Goal: Task Accomplishment & Management: Use online tool/utility

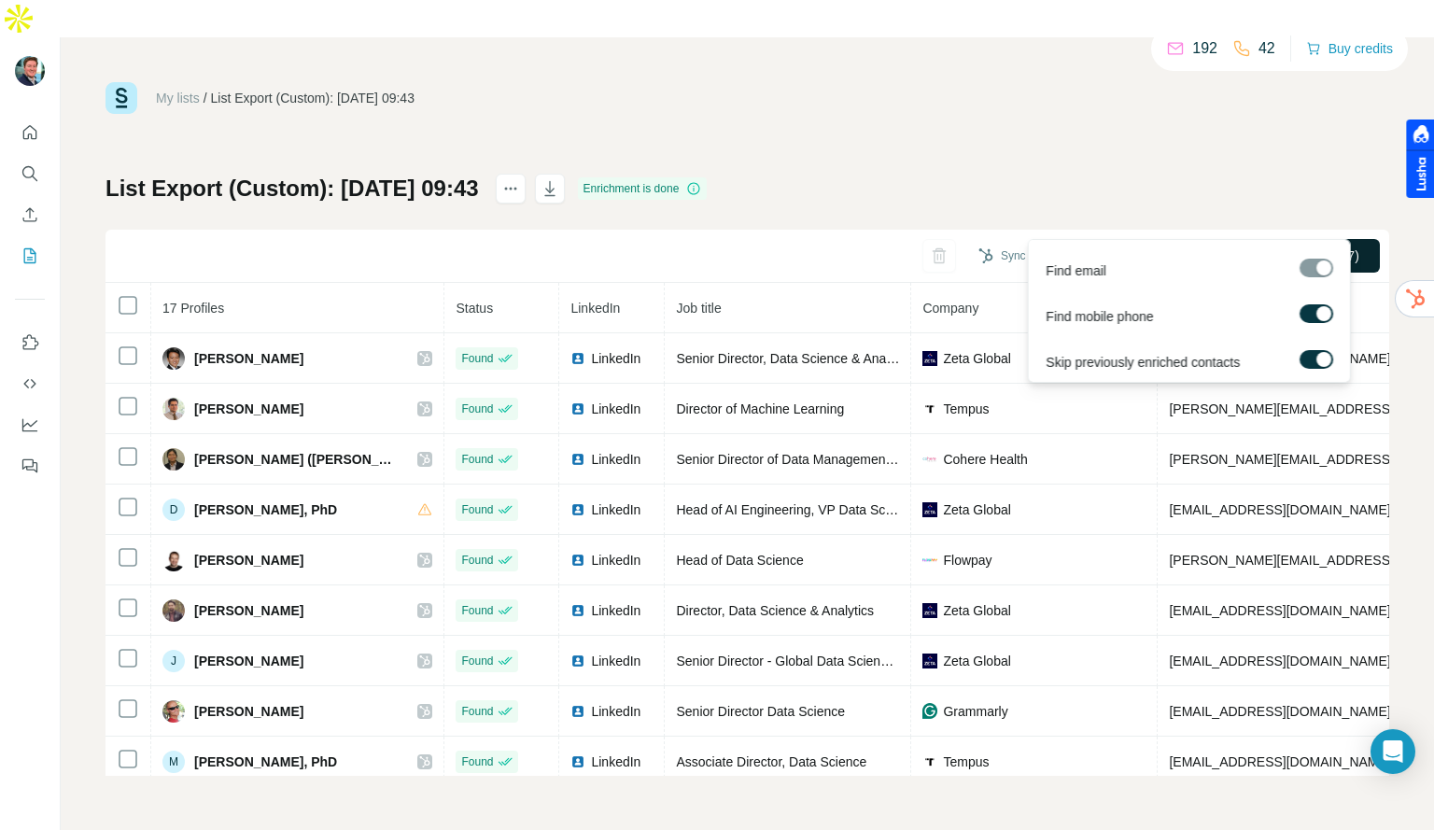
click at [1168, 239] on button "Find all emails & mobiles (17)" at bounding box center [1261, 256] width 235 height 34
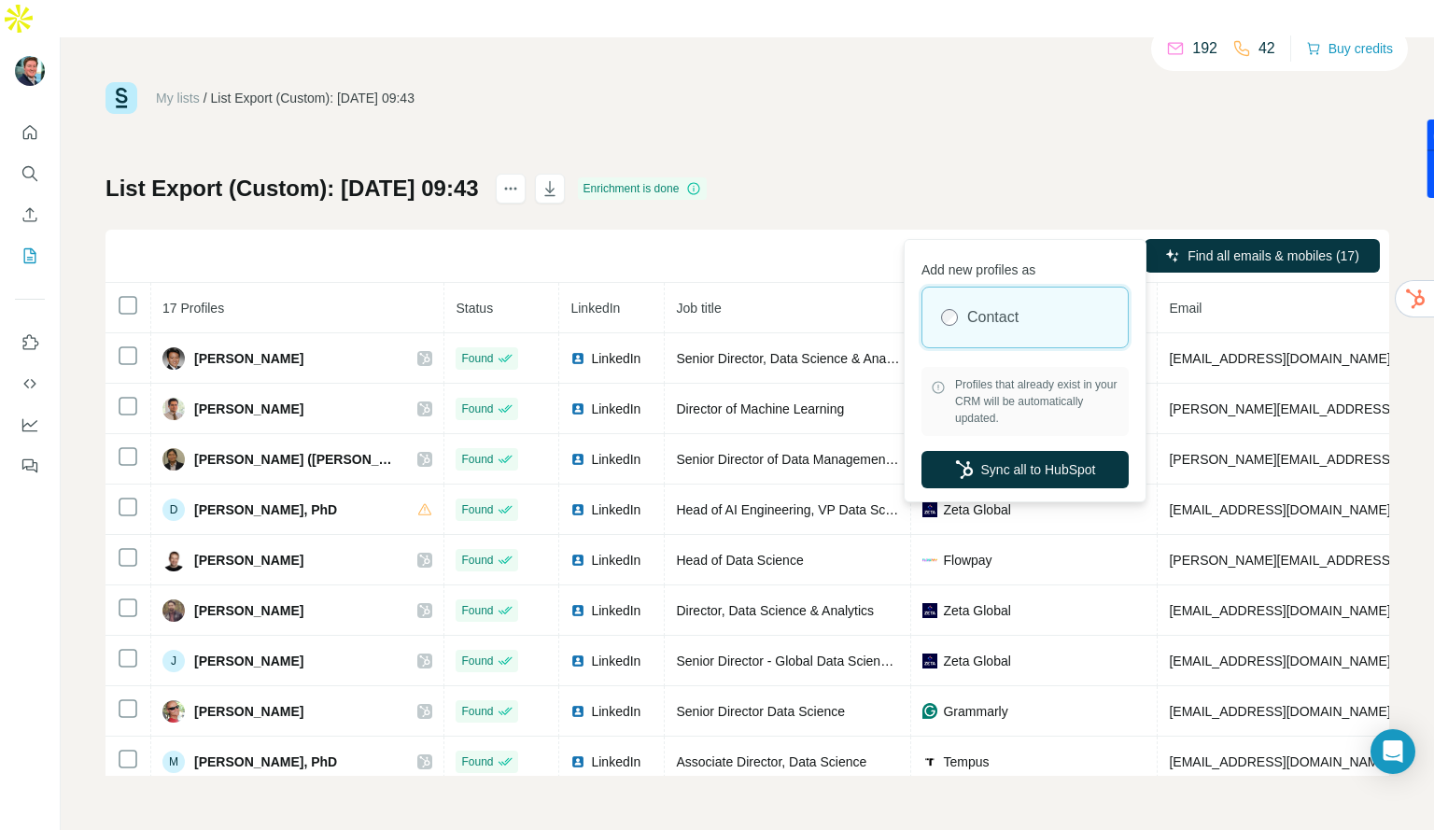
click at [1080, 242] on button "Sync all to HubSpot (17)" at bounding box center [1050, 256] width 170 height 28
click at [1058, 468] on button "Sync all to HubSpot" at bounding box center [1024, 469] width 207 height 37
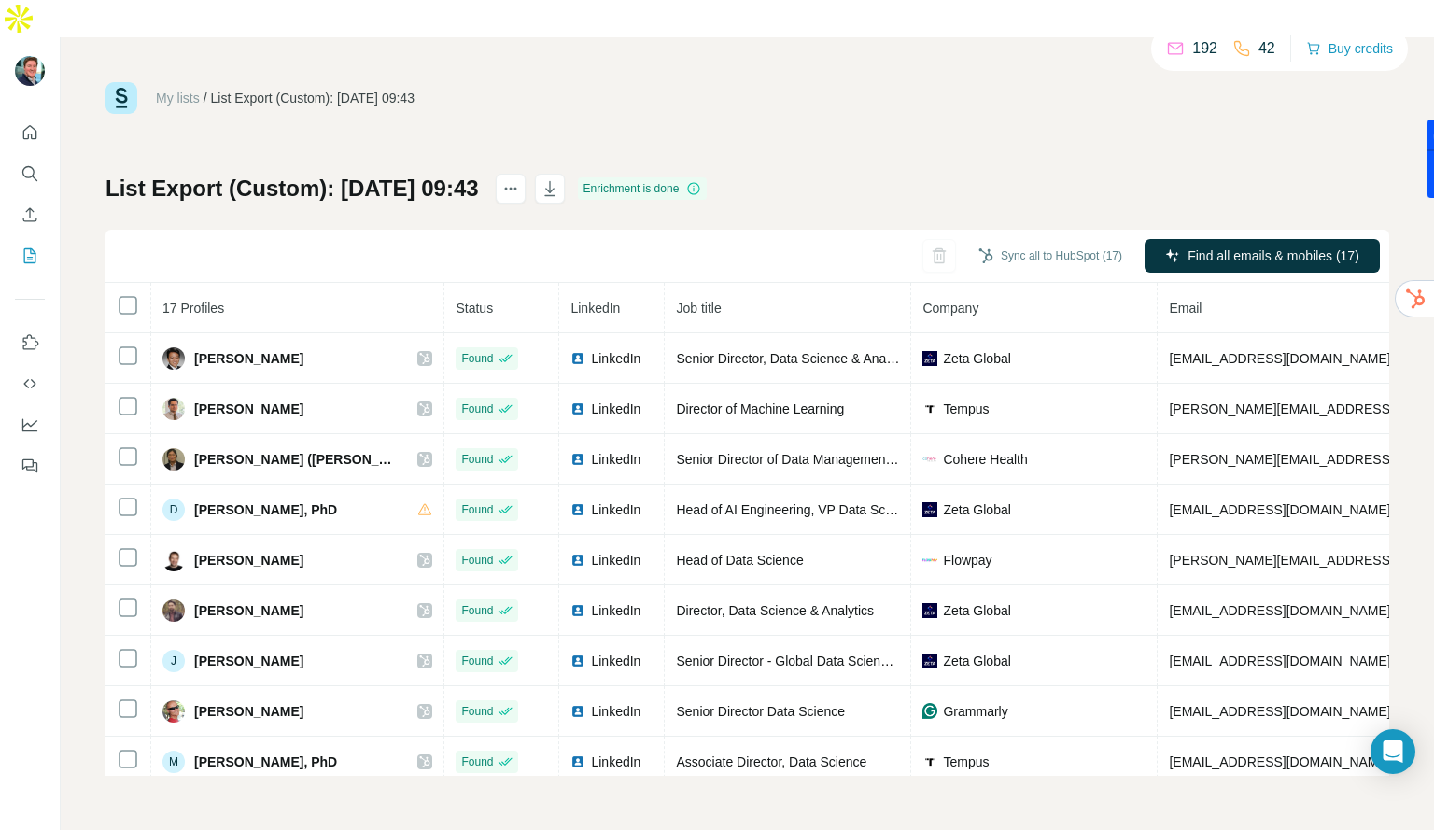
click at [1066, 82] on div "My lists / List Export (Custom): 11/08/2025 09:43 192 42 Buy credits List Expor…" at bounding box center [746, 429] width 1283 height 694
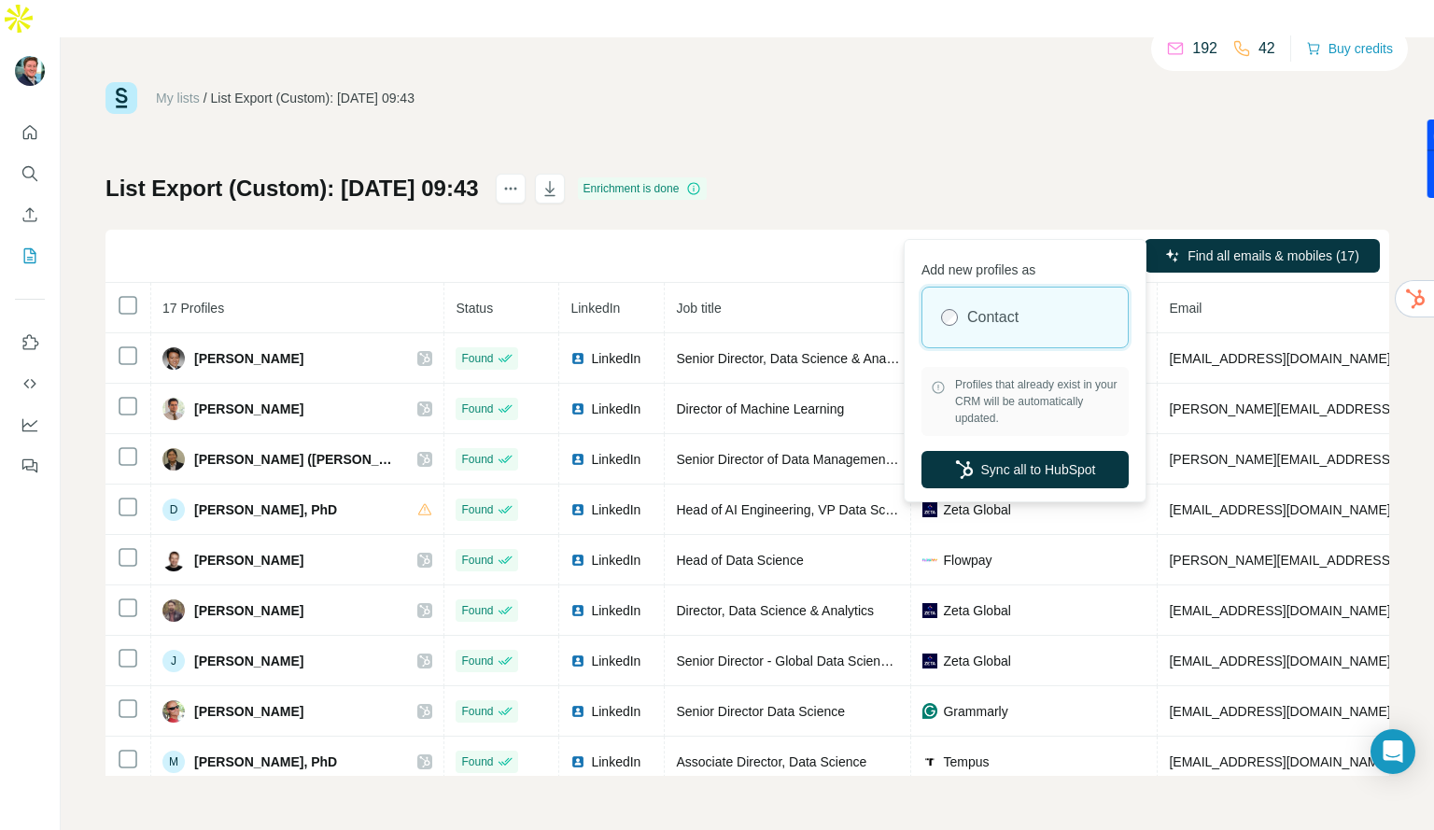
click at [989, 242] on button "Sync all to HubSpot (17)" at bounding box center [1050, 256] width 170 height 28
click at [1025, 478] on button "Sync all to HubSpot" at bounding box center [1024, 469] width 207 height 37
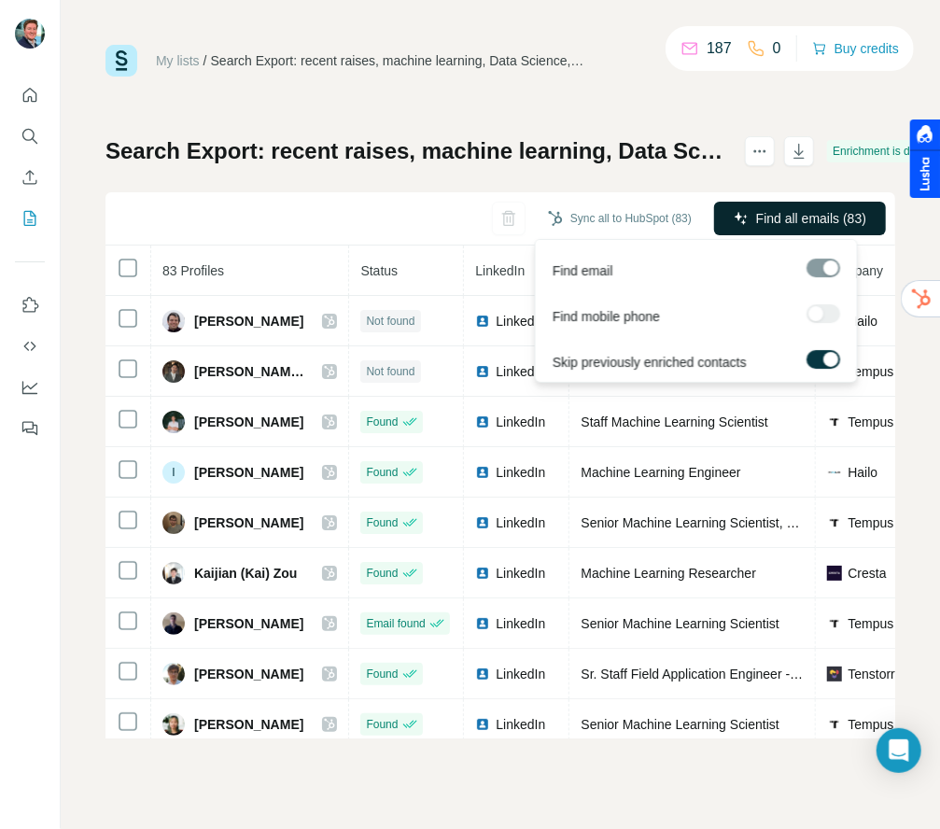
click at [751, 212] on button "Find all emails (83)" at bounding box center [800, 219] width 172 height 34
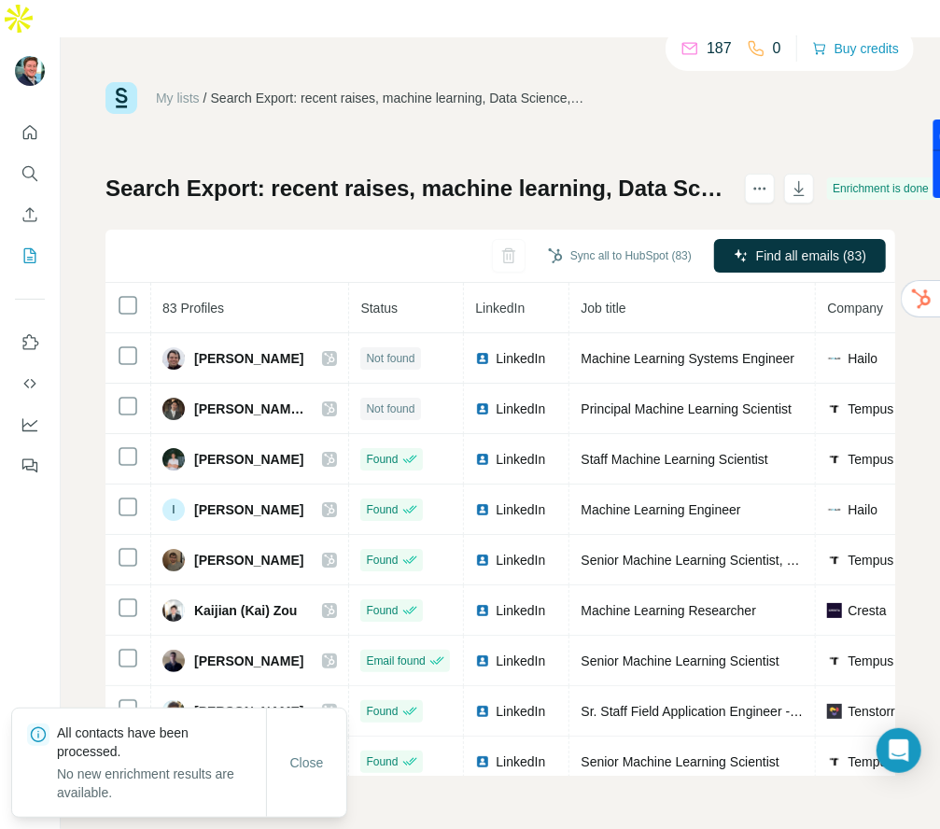
click at [319, 780] on div "Close" at bounding box center [306, 762] width 79 height 37
click at [286, 756] on button "Close" at bounding box center [307, 763] width 60 height 34
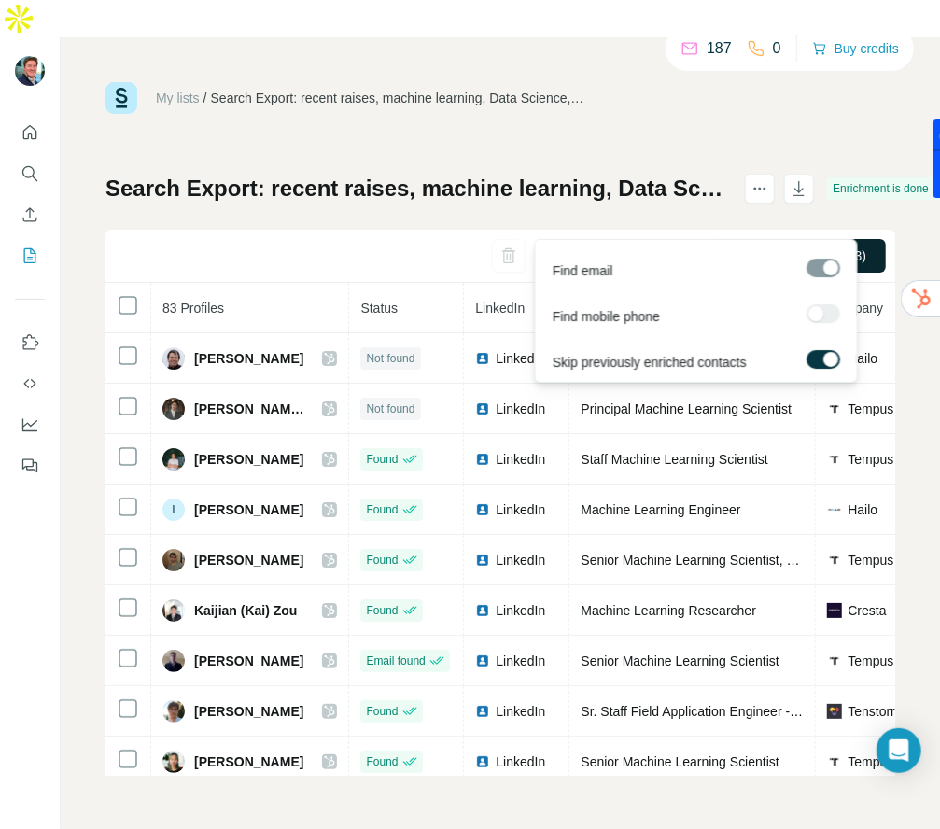
click at [732, 239] on button "Find all emails (83)" at bounding box center [800, 256] width 172 height 34
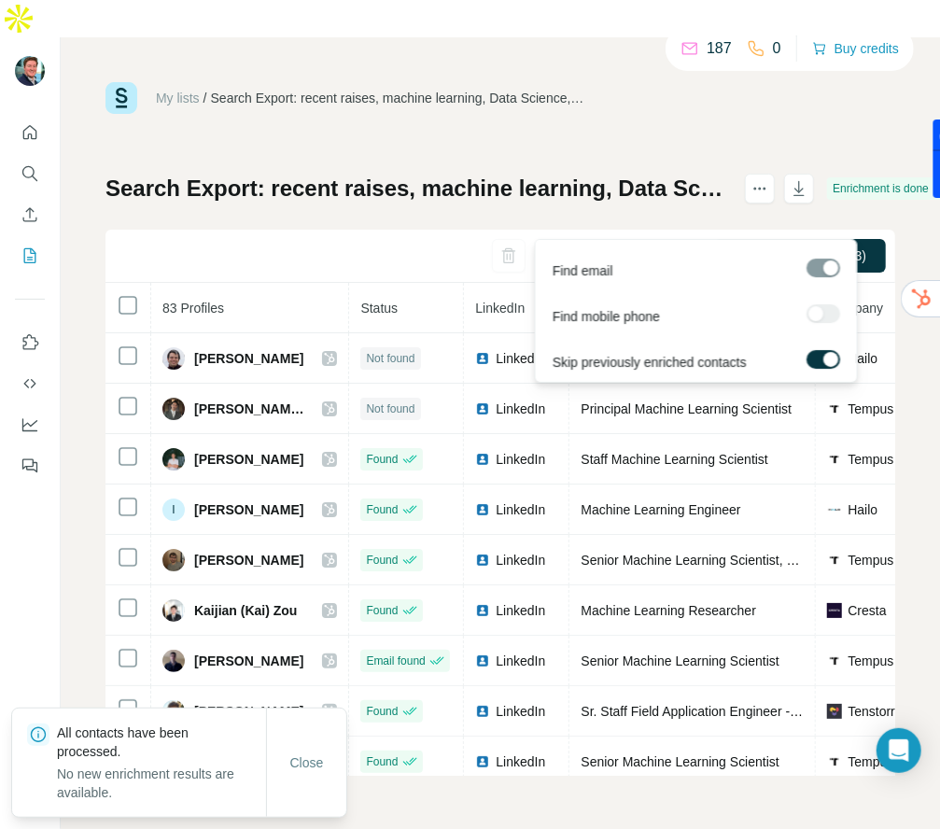
click at [831, 313] on div at bounding box center [823, 313] width 34 height 19
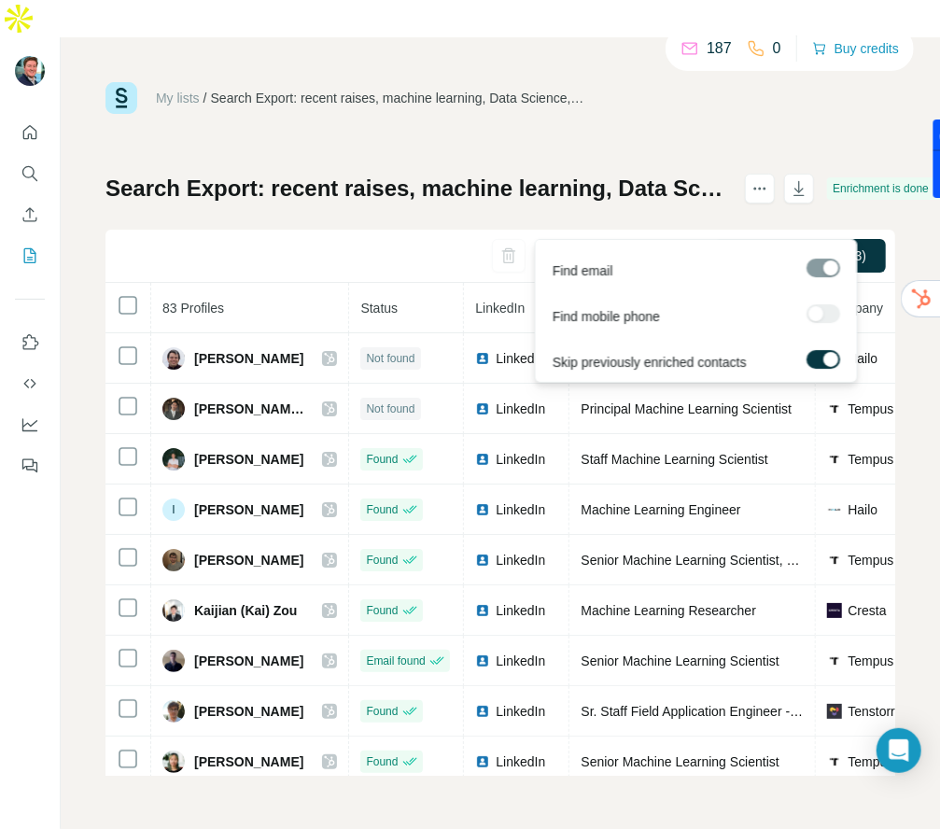
click at [831, 313] on div at bounding box center [823, 313] width 34 height 19
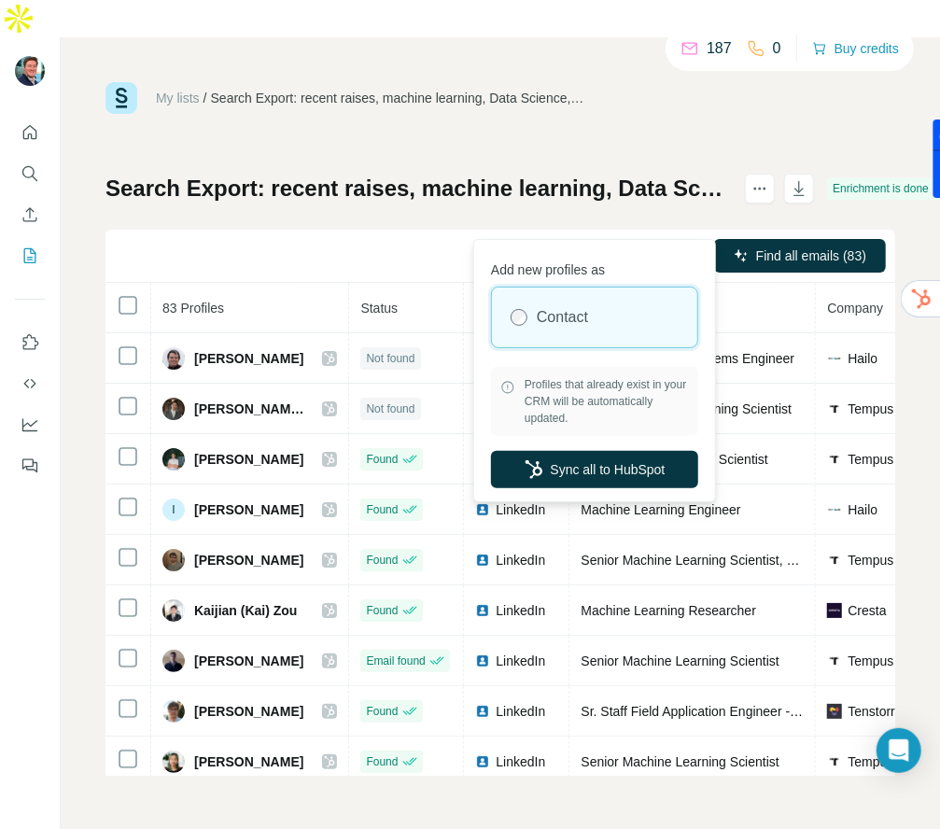
click at [668, 242] on button "Sync all to HubSpot (83)" at bounding box center [620, 256] width 170 height 28
click at [627, 476] on button "Sync all to HubSpot" at bounding box center [594, 469] width 207 height 37
